Goal: Task Accomplishment & Management: Manage account settings

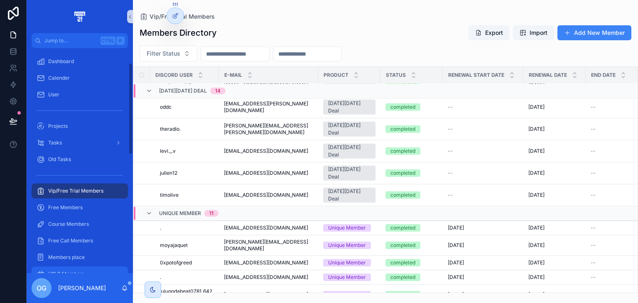
scroll to position [37, 0]
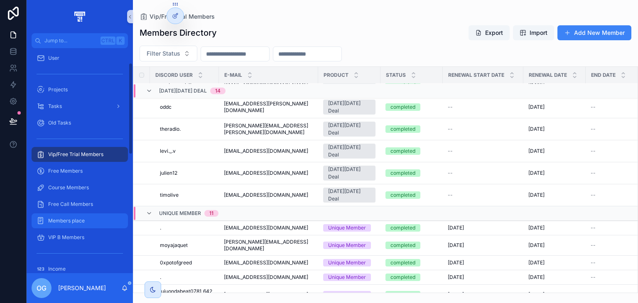
click at [72, 226] on div "Members place" at bounding box center [80, 220] width 86 height 13
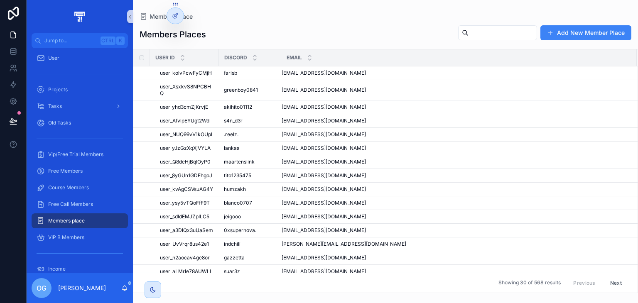
click at [330, 153] on td "[EMAIL_ADDRESS][DOMAIN_NAME] [EMAIL_ADDRESS][DOMAIN_NAME]" at bounding box center [458, 149] width 355 height 14
click at [332, 150] on span "[EMAIL_ADDRESS][DOMAIN_NAME]" at bounding box center [323, 148] width 84 height 7
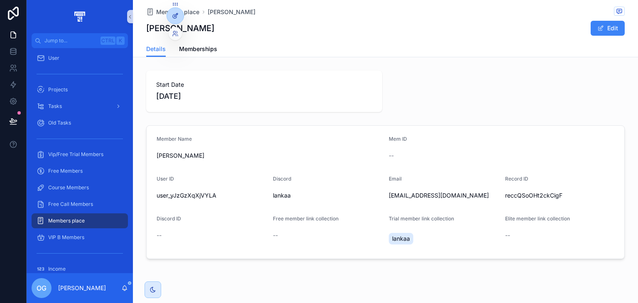
click at [173, 22] on div at bounding box center [175, 16] width 17 height 16
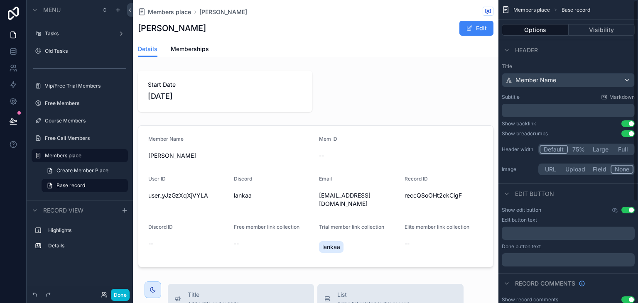
scroll to position [153, 0]
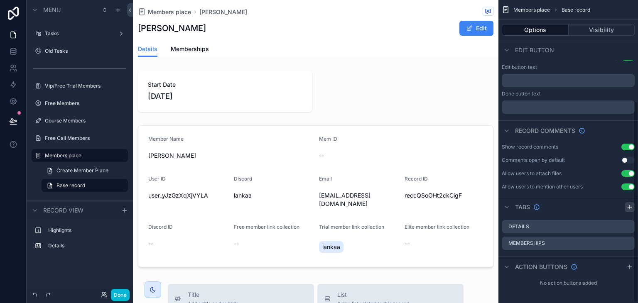
click at [630, 209] on icon "scrollable content" at bounding box center [629, 207] width 7 height 7
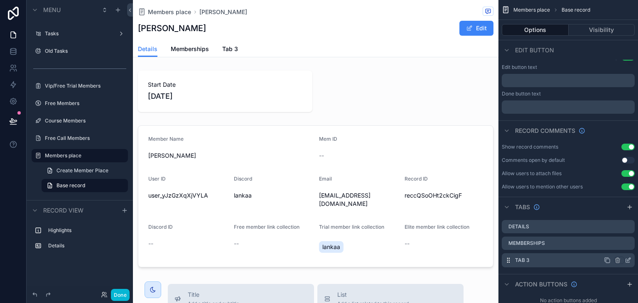
click at [629, 261] on icon "scrollable content" at bounding box center [627, 260] width 7 height 7
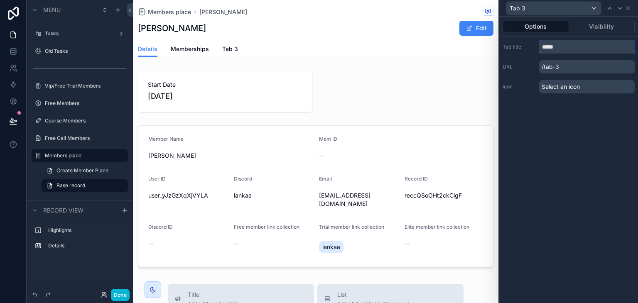
click at [593, 45] on input "*****" at bounding box center [586, 46] width 95 height 13
click at [583, 124] on div "Options Visibility Tab title ***** URL /tab-3 Icon Select an icon" at bounding box center [568, 160] width 139 height 286
click at [546, 48] on input "*****" at bounding box center [586, 46] width 95 height 13
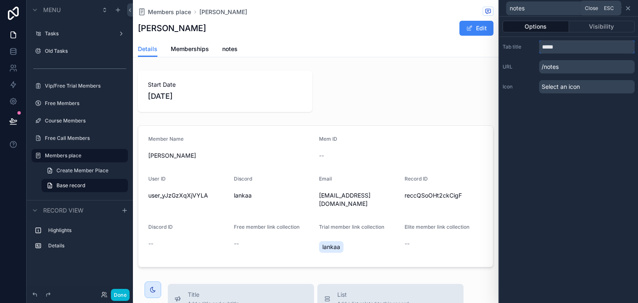
type input "*****"
click at [631, 11] on icon at bounding box center [627, 8] width 7 height 7
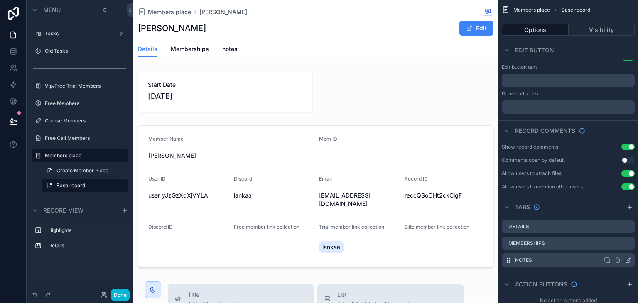
click at [627, 259] on icon "scrollable content" at bounding box center [627, 260] width 7 height 7
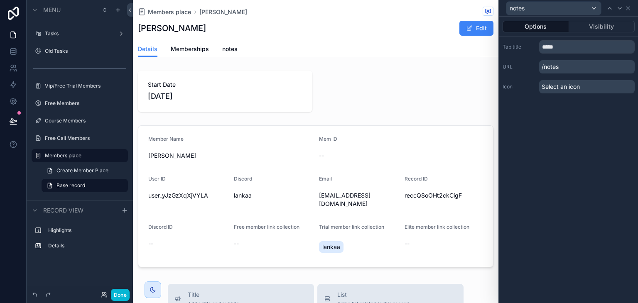
click at [546, 66] on p "/notes" at bounding box center [586, 66] width 95 height 13
click at [573, 69] on p "/notes" at bounding box center [586, 66] width 95 height 13
click at [557, 66] on p "/notes" at bounding box center [586, 66] width 95 height 13
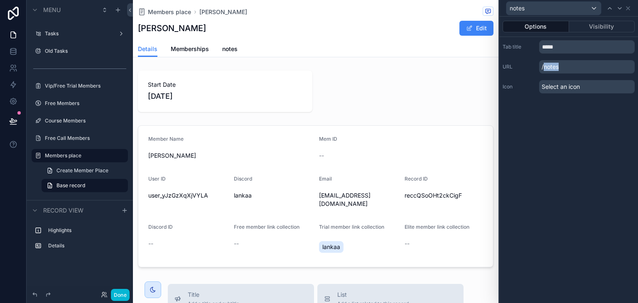
drag, startPoint x: 558, startPoint y: 66, endPoint x: 536, endPoint y: 64, distance: 21.3
click at [536, 64] on div "URL /notes" at bounding box center [568, 66] width 132 height 13
click at [573, 47] on input "*****" at bounding box center [586, 46] width 95 height 13
type input "*"
type input "*****"
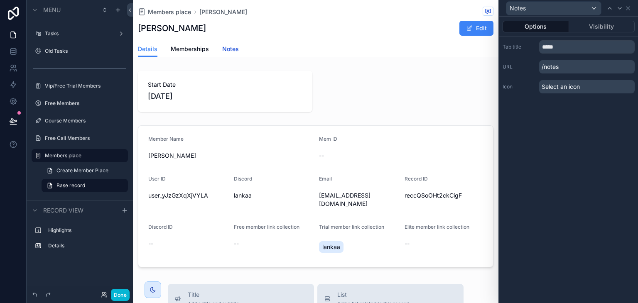
click at [223, 50] on span "Notes" at bounding box center [230, 49] width 17 height 8
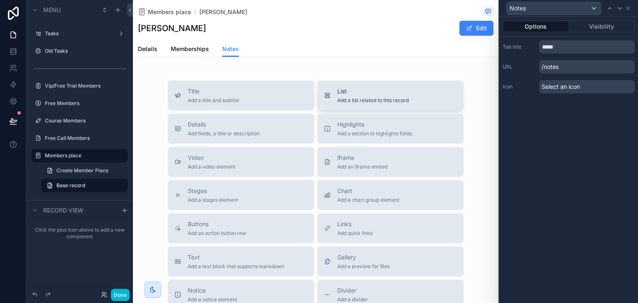
click at [342, 95] on span "List" at bounding box center [372, 91] width 71 height 8
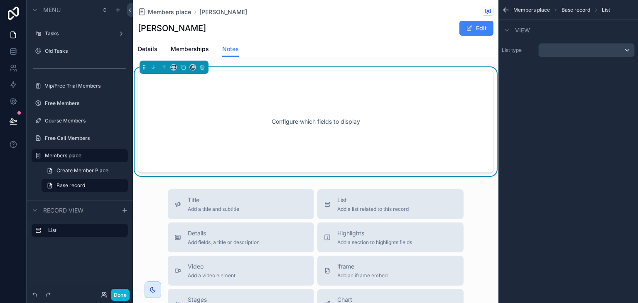
click at [593, 58] on div "List type" at bounding box center [567, 50] width 139 height 21
click at [598, 48] on div "scrollable content" at bounding box center [585, 50] width 95 height 13
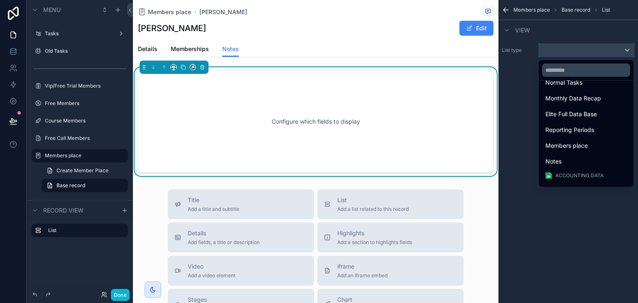
scroll to position [262, 0]
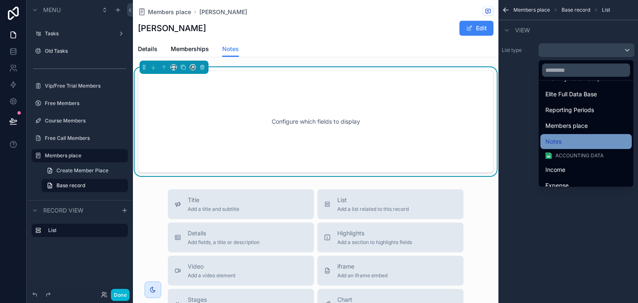
click at [570, 141] on div "Notes" at bounding box center [585, 142] width 81 height 10
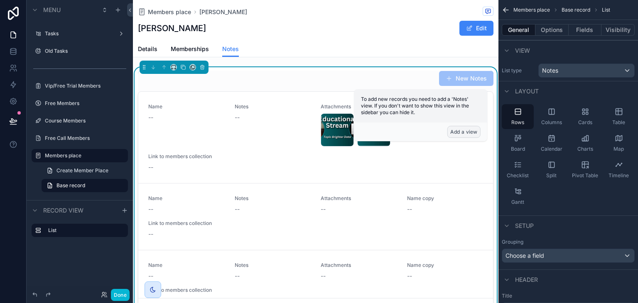
click at [462, 127] on button "Add a view" at bounding box center [463, 132] width 33 height 12
click at [463, 135] on button "Add a view" at bounding box center [463, 132] width 33 height 12
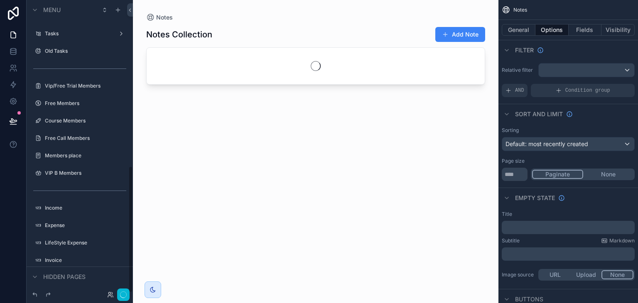
scroll to position [384, 0]
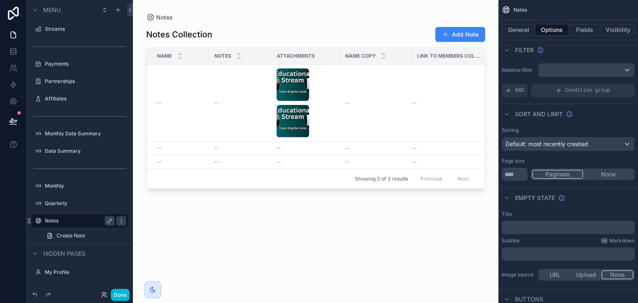
drag, startPoint x: 78, startPoint y: 221, endPoint x: 66, endPoint y: 178, distance: 45.1
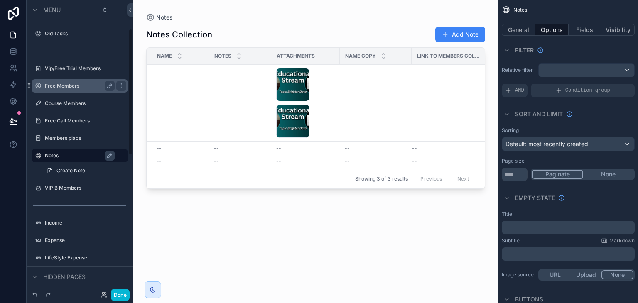
scroll to position [61, 0]
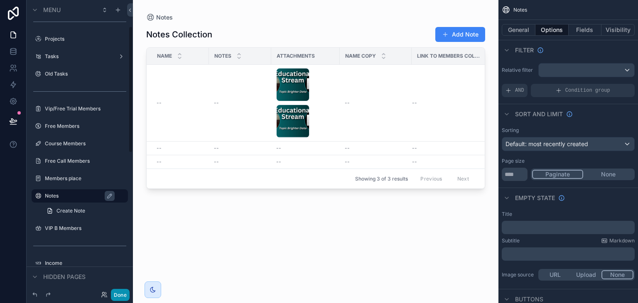
click at [117, 289] on button "Done" at bounding box center [120, 295] width 19 height 12
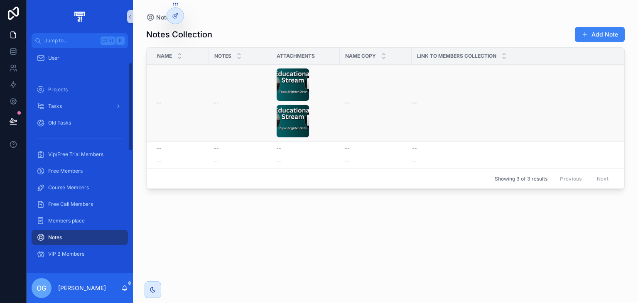
click at [234, 134] on td "--" at bounding box center [240, 103] width 62 height 77
click at [194, 105] on div "--" at bounding box center [180, 103] width 47 height 7
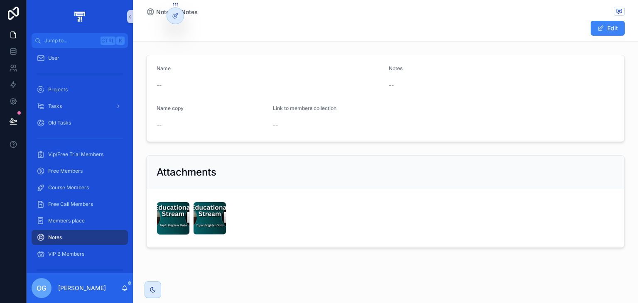
click at [88, 232] on div "Notes" at bounding box center [80, 237] width 86 height 13
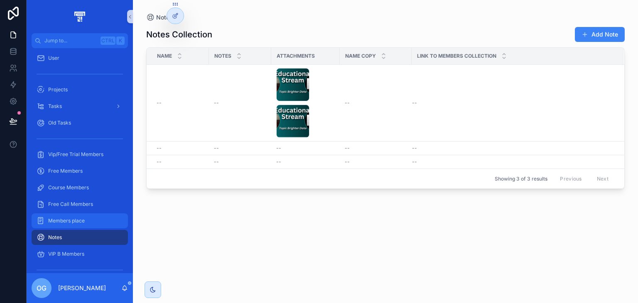
click at [71, 221] on span "Members place" at bounding box center [66, 221] width 37 height 7
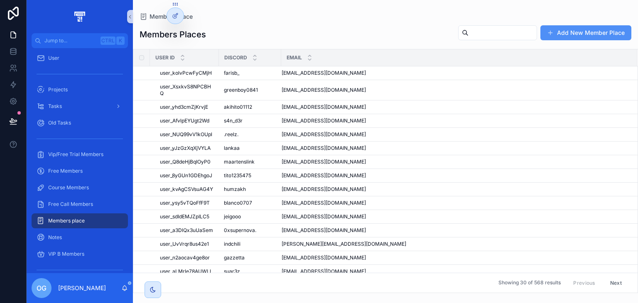
click at [560, 27] on button "Add New Member Place" at bounding box center [585, 32] width 91 height 15
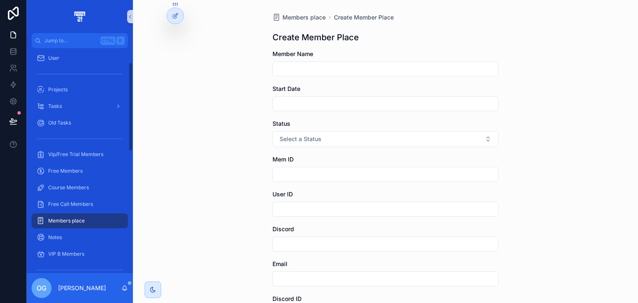
click at [93, 218] on div "Members place" at bounding box center [80, 220] width 86 height 13
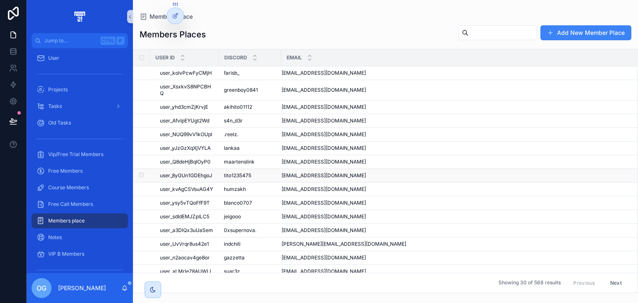
scroll to position [7, 0]
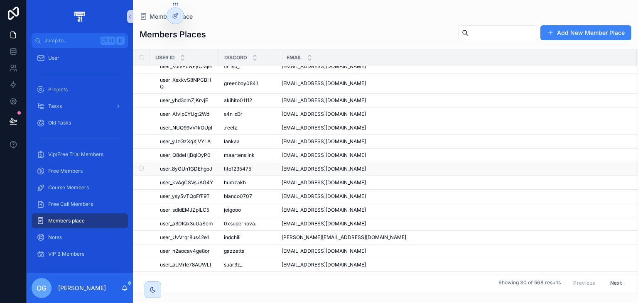
click at [249, 169] on span "tito1235475" at bounding box center [237, 169] width 27 height 7
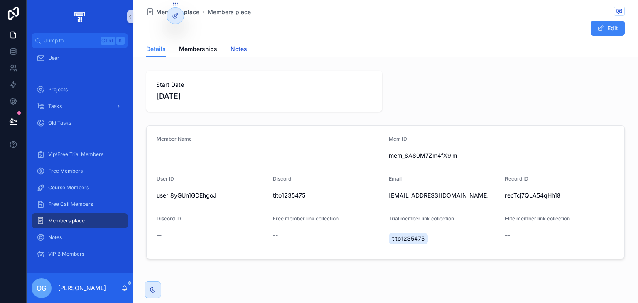
click at [233, 52] on span "Notes" at bounding box center [238, 49] width 17 height 8
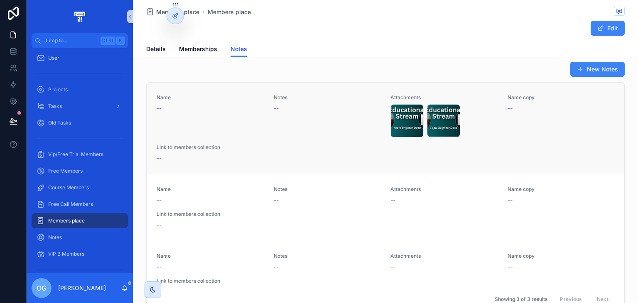
scroll to position [7, 0]
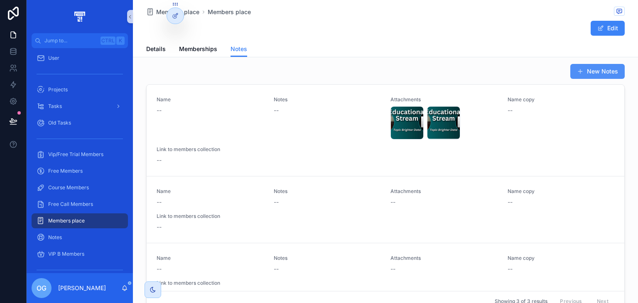
click at [570, 71] on button "New Notes" at bounding box center [597, 71] width 54 height 15
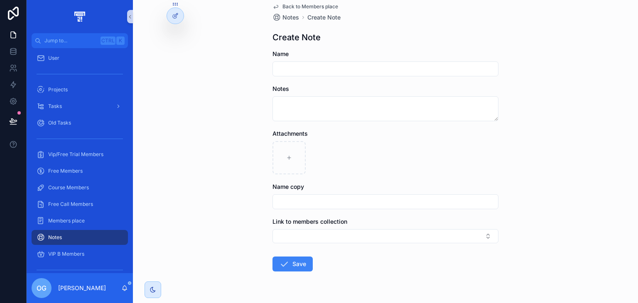
scroll to position [32, 0]
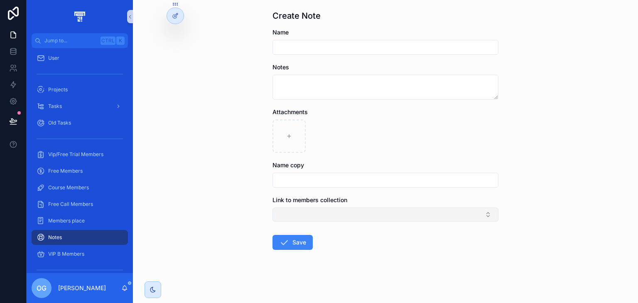
click at [389, 210] on button "Select Button" at bounding box center [385, 215] width 226 height 14
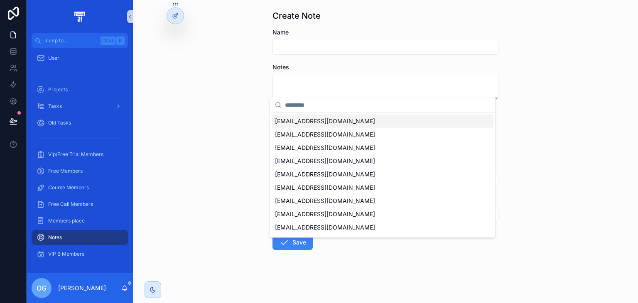
scroll to position [0, 0]
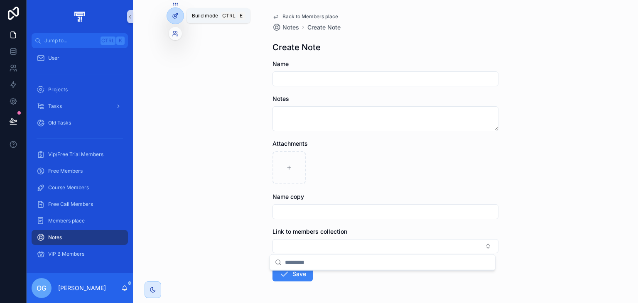
click at [179, 19] on div at bounding box center [175, 16] width 17 height 16
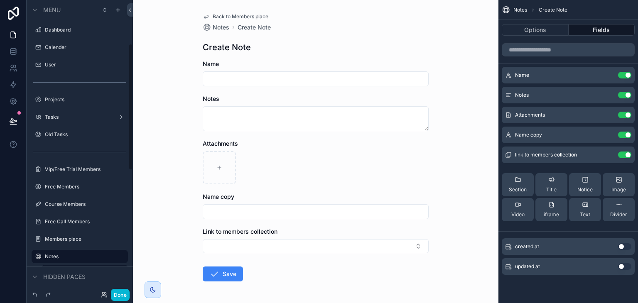
scroll to position [101, 0]
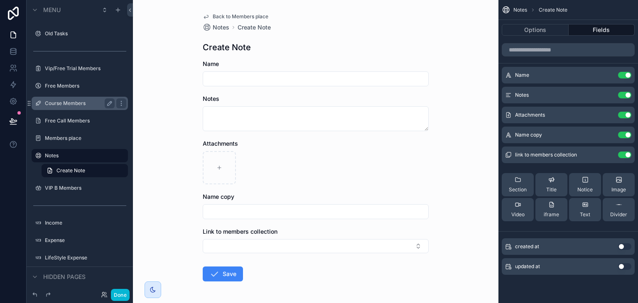
click at [72, 105] on label "Course Members" at bounding box center [78, 103] width 66 height 7
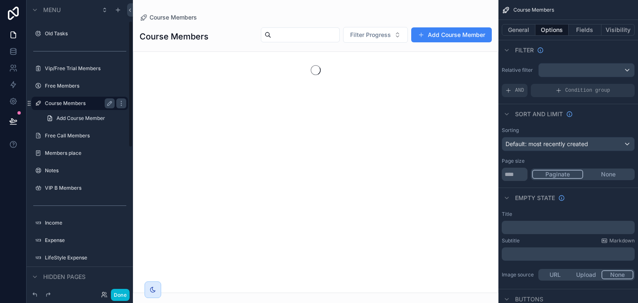
scroll to position [49, 0]
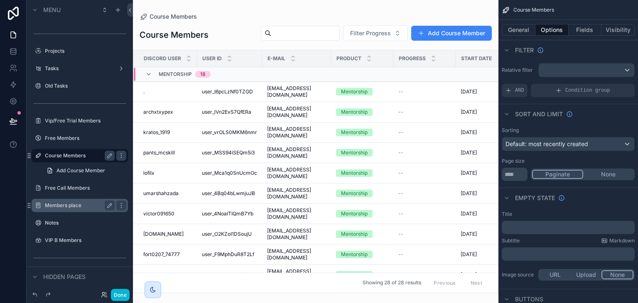
click at [71, 210] on div "Members place" at bounding box center [79, 205] width 93 height 13
click at [76, 203] on label "Members place" at bounding box center [78, 205] width 66 height 7
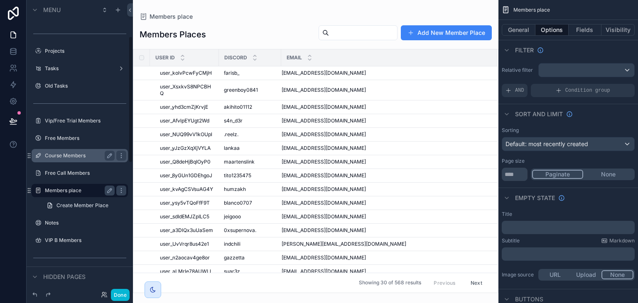
scroll to position [83, 0]
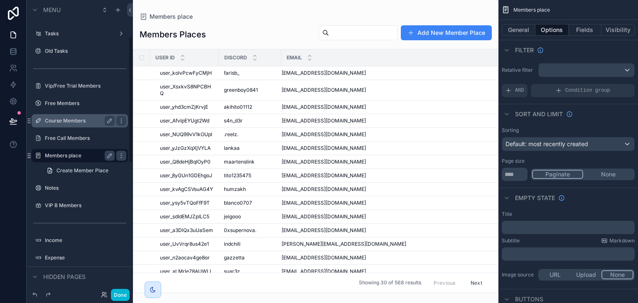
drag, startPoint x: 76, startPoint y: 203, endPoint x: 248, endPoint y: 176, distance: 173.9
click at [248, 176] on div "scrollable content" at bounding box center [315, 151] width 365 height 303
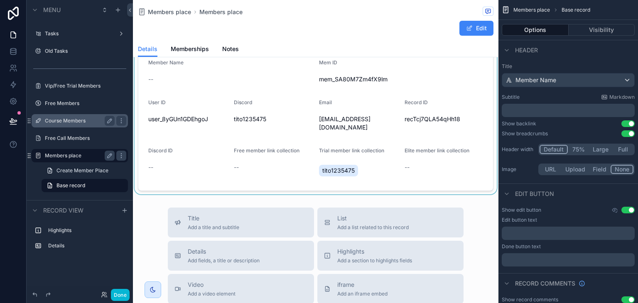
scroll to position [86, 0]
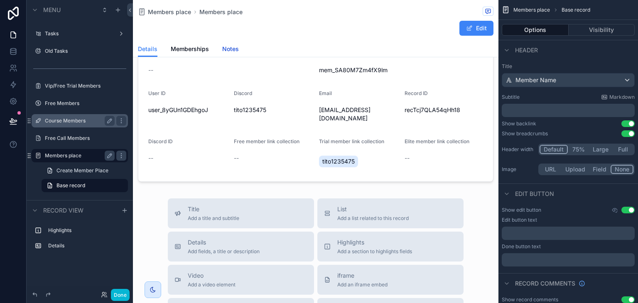
click at [228, 42] on link "Notes" at bounding box center [230, 50] width 17 height 17
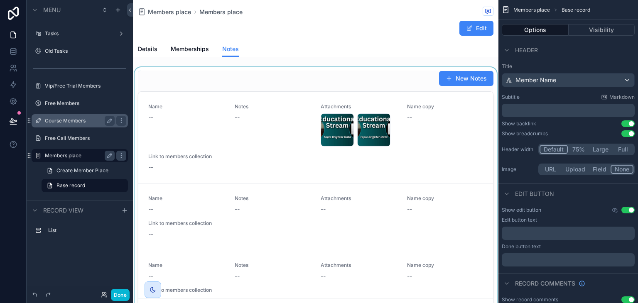
click at [401, 80] on div "scrollable content" at bounding box center [315, 194] width 365 height 255
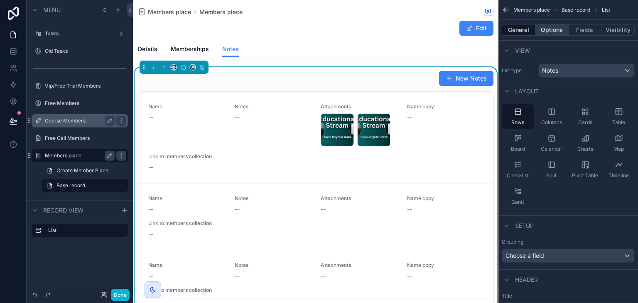
click at [560, 32] on button "Options" at bounding box center [551, 30] width 33 height 12
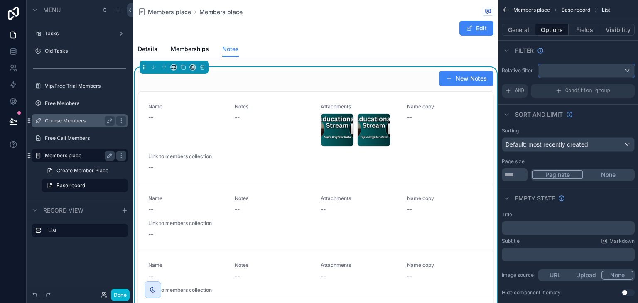
click at [563, 66] on div "scrollable content" at bounding box center [585, 70] width 95 height 13
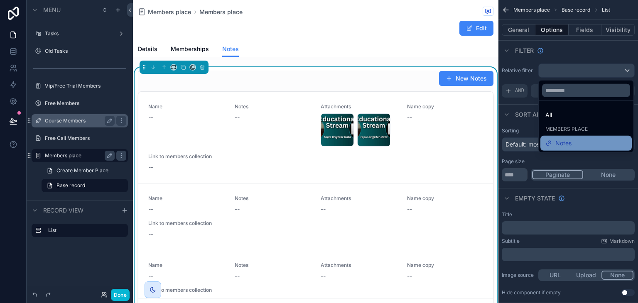
click at [573, 141] on div "Notes" at bounding box center [585, 143] width 81 height 10
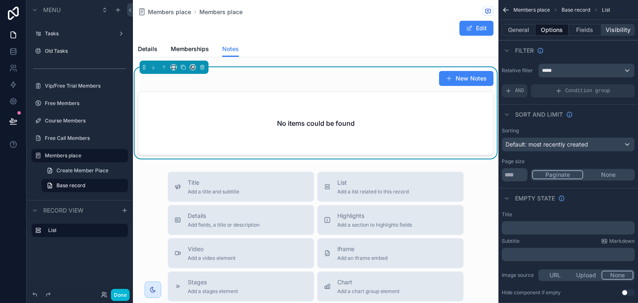
click at [608, 28] on button "Visibility" at bounding box center [617, 30] width 33 height 12
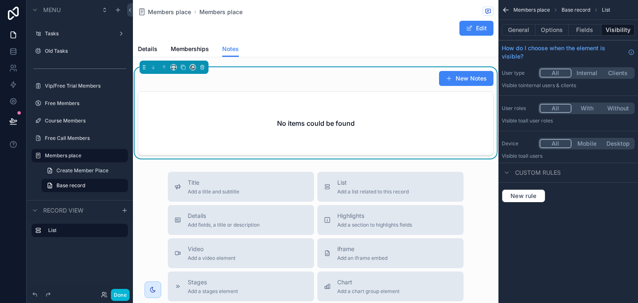
click at [541, 177] on div "Custom rules" at bounding box center [567, 173] width 139 height 20
click at [543, 173] on span "Custom rules" at bounding box center [538, 173] width 46 height 8
click at [526, 172] on span "Custom rules" at bounding box center [538, 173] width 46 height 8
click at [524, 200] on button "New rule" at bounding box center [524, 195] width 44 height 13
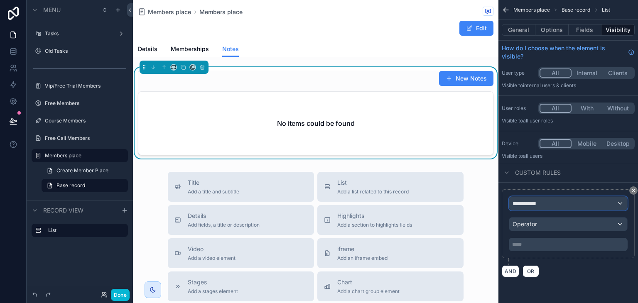
click at [524, 200] on span "**********" at bounding box center [527, 203] width 31 height 8
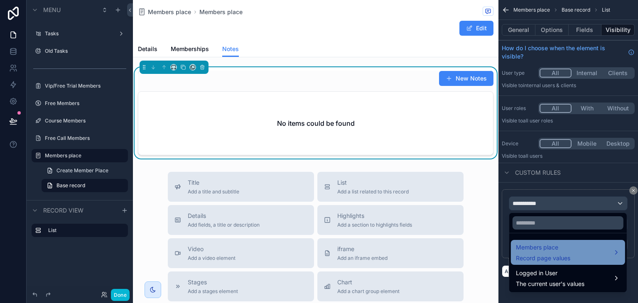
click at [541, 240] on div "Members place Record page values" at bounding box center [568, 252] width 114 height 25
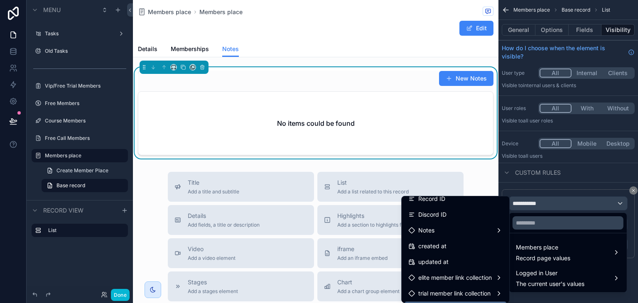
scroll to position [133, 0]
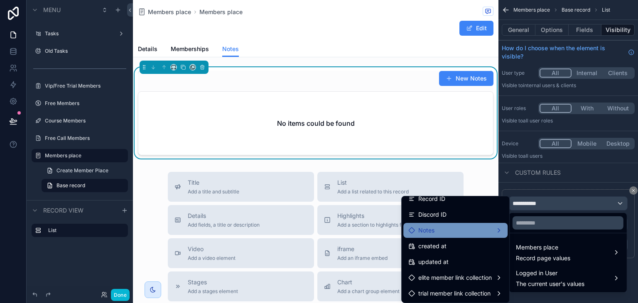
click at [443, 223] on div "Notes" at bounding box center [455, 230] width 104 height 15
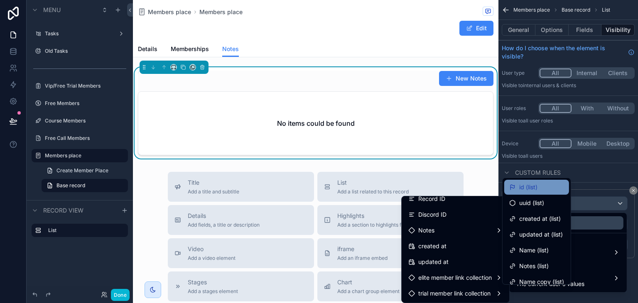
click at [523, 185] on span "id (list)" at bounding box center [528, 187] width 18 height 10
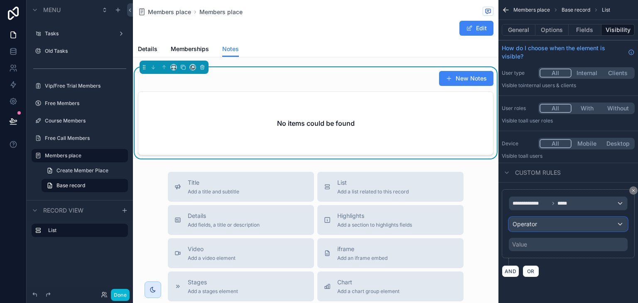
click at [563, 225] on div "Operator" at bounding box center [568, 224] width 118 height 13
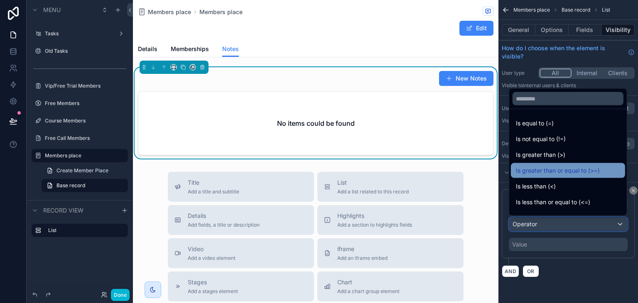
scroll to position [59, 0]
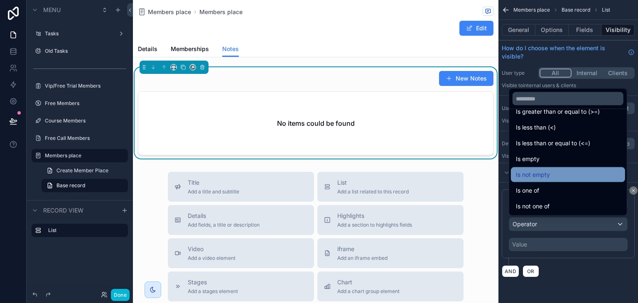
click at [552, 171] on div "Is not empty" at bounding box center [568, 175] width 104 height 10
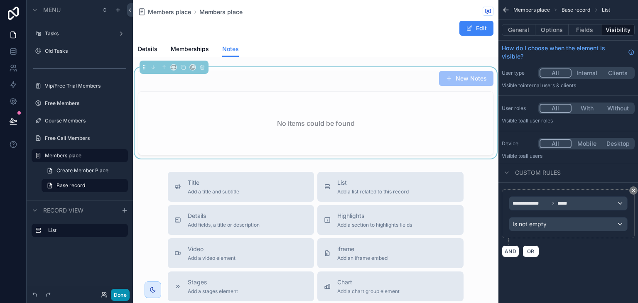
click at [123, 293] on button "Done" at bounding box center [120, 295] width 19 height 12
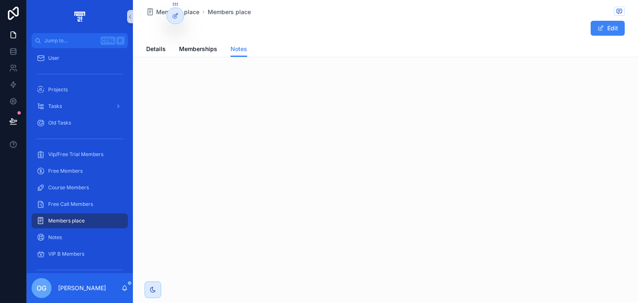
scroll to position [0, 0]
click at [165, 49] on div "Details Memberships Notes" at bounding box center [385, 49] width 478 height 16
click at [157, 49] on span "Details" at bounding box center [156, 49] width 20 height 8
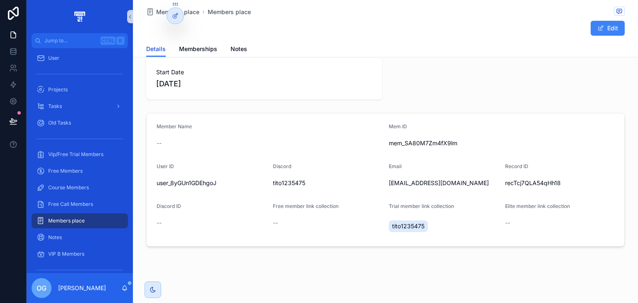
scroll to position [12, 0]
click at [237, 49] on span "Notes" at bounding box center [238, 49] width 17 height 8
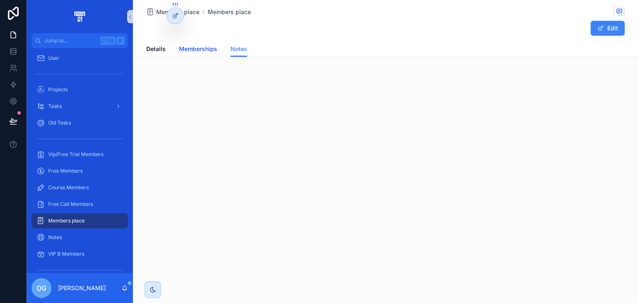
click at [196, 51] on span "Memberships" at bounding box center [198, 49] width 38 height 8
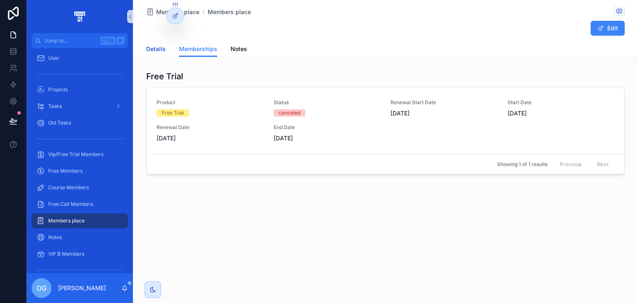
click at [152, 48] on span "Details" at bounding box center [156, 49] width 20 height 8
